Goal: Task Accomplishment & Management: Use online tool/utility

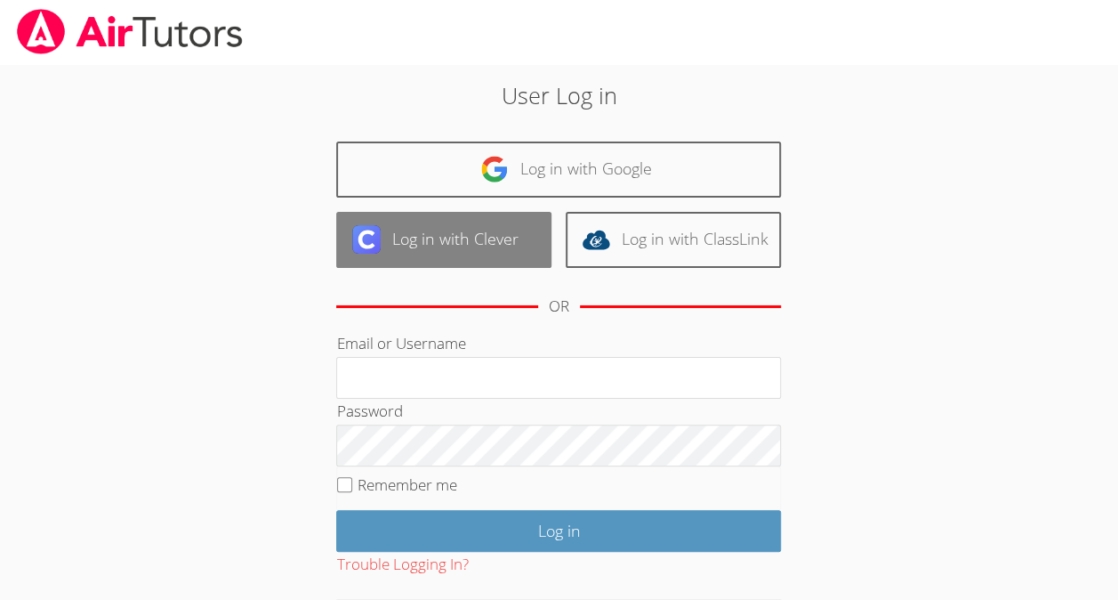
click at [477, 243] on link "Log in with Clever" at bounding box center [443, 240] width 215 height 56
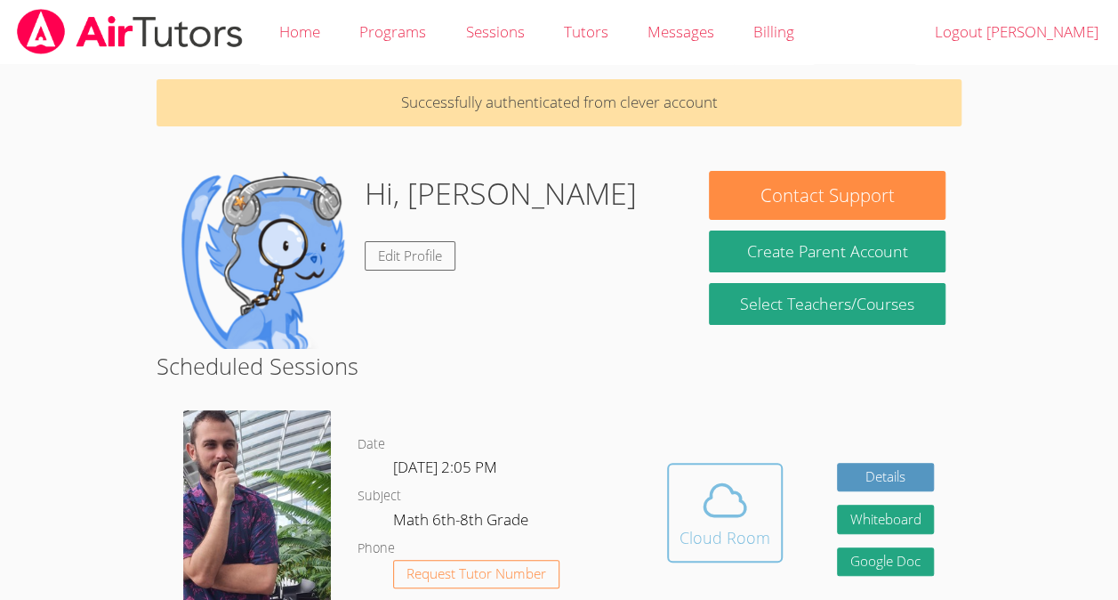
click at [705, 478] on icon at bounding box center [725, 500] width 50 height 50
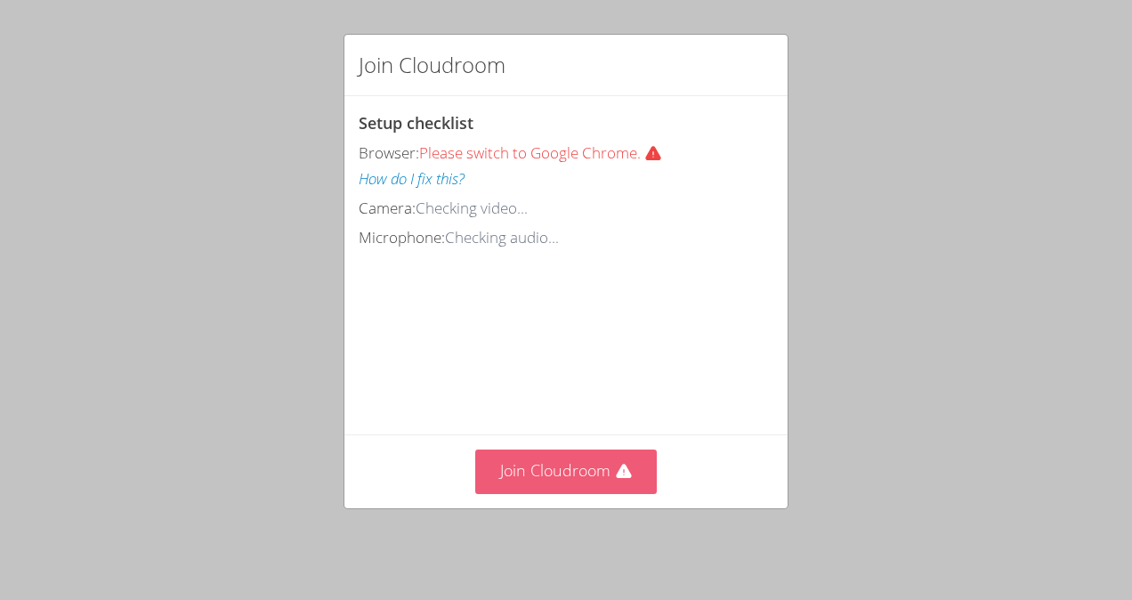
click at [585, 493] on button "Join Cloudroom" at bounding box center [566, 471] width 182 height 44
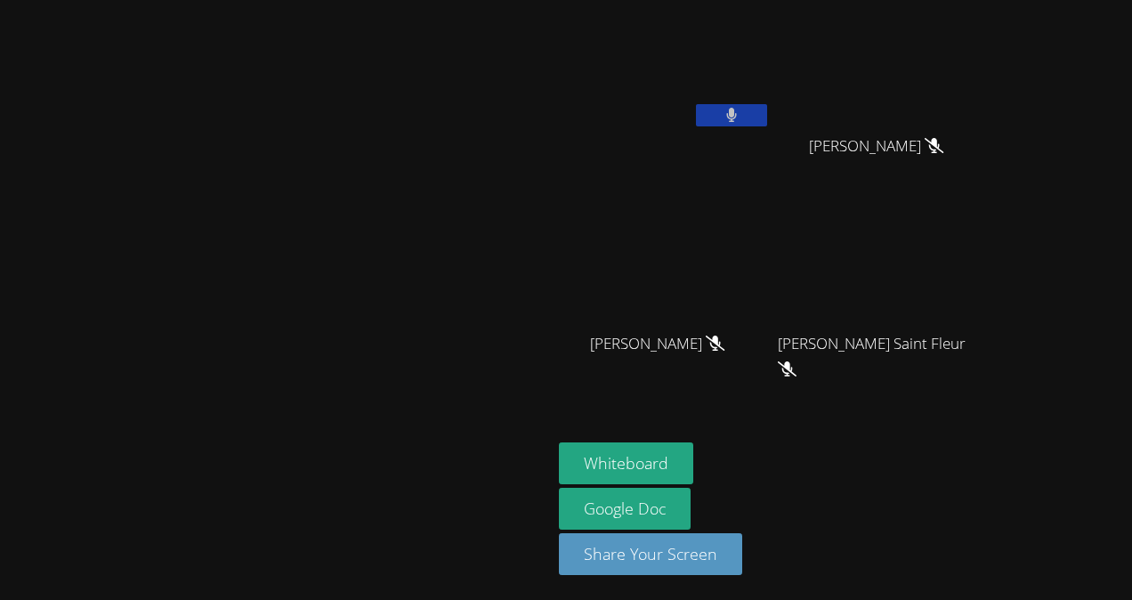
click at [767, 119] on button at bounding box center [731, 115] width 71 height 22
click at [693, 470] on button "Whiteboard" at bounding box center [626, 463] width 134 height 42
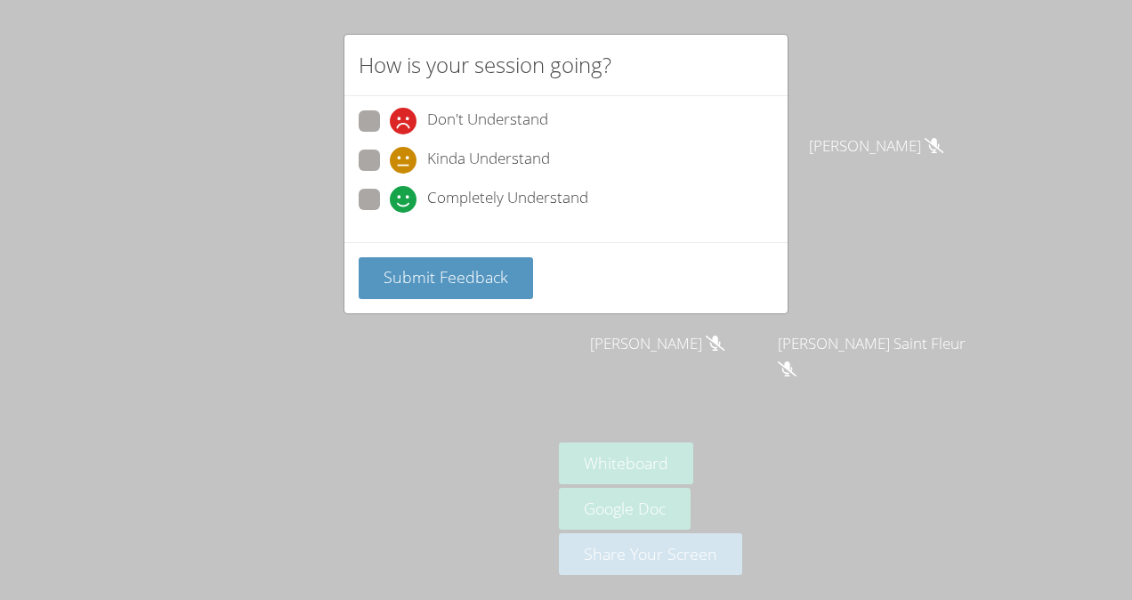
click at [390, 167] on icon at bounding box center [403, 160] width 27 height 27
click at [390, 165] on input "Kinda Understand" at bounding box center [397, 156] width 15 height 15
radio input "true"
click at [450, 266] on span "Submit Feedback" at bounding box center [445, 276] width 125 height 21
